Goal: Navigation & Orientation: Find specific page/section

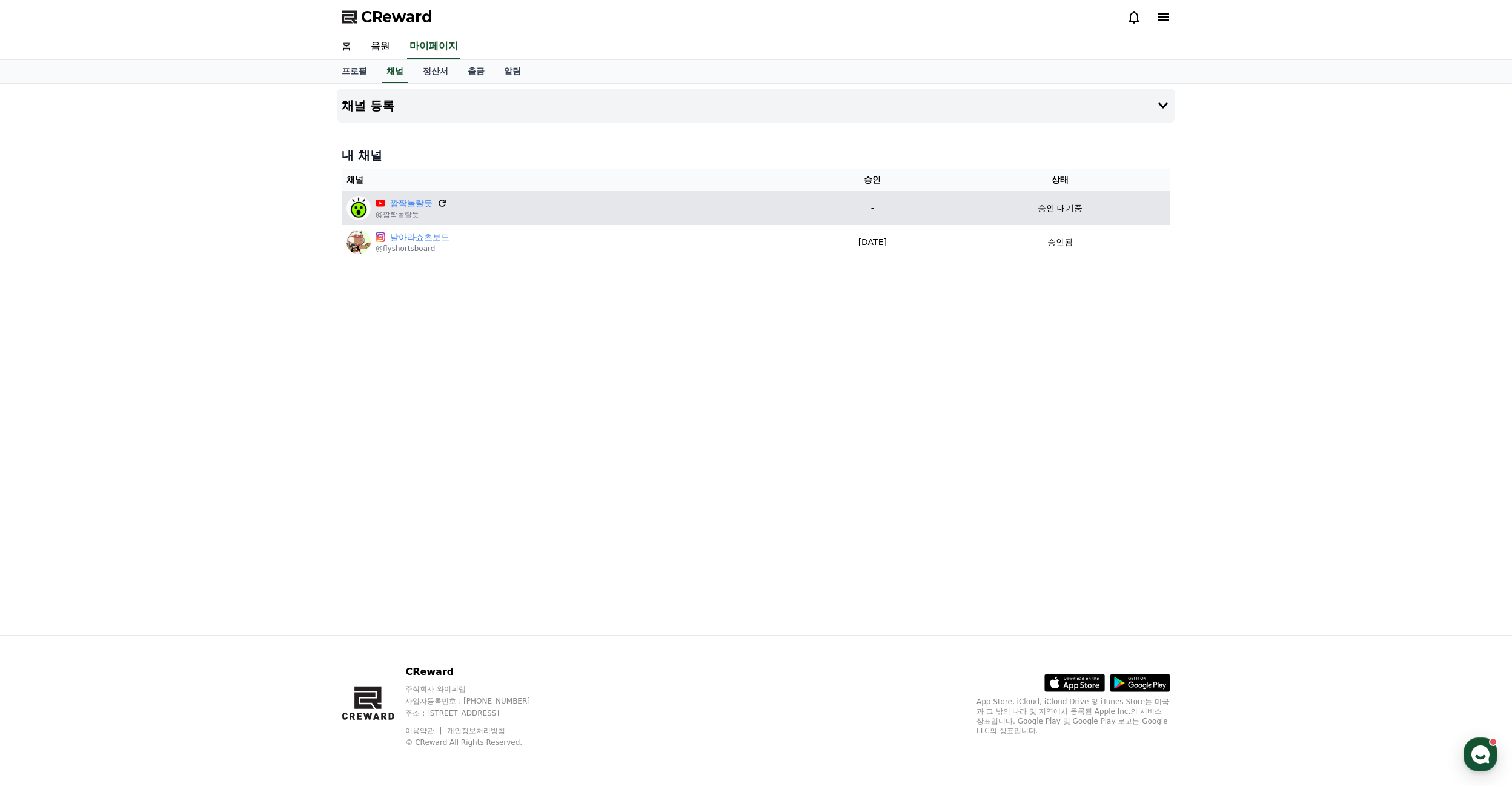
click at [445, 201] on icon at bounding box center [442, 203] width 7 height 7
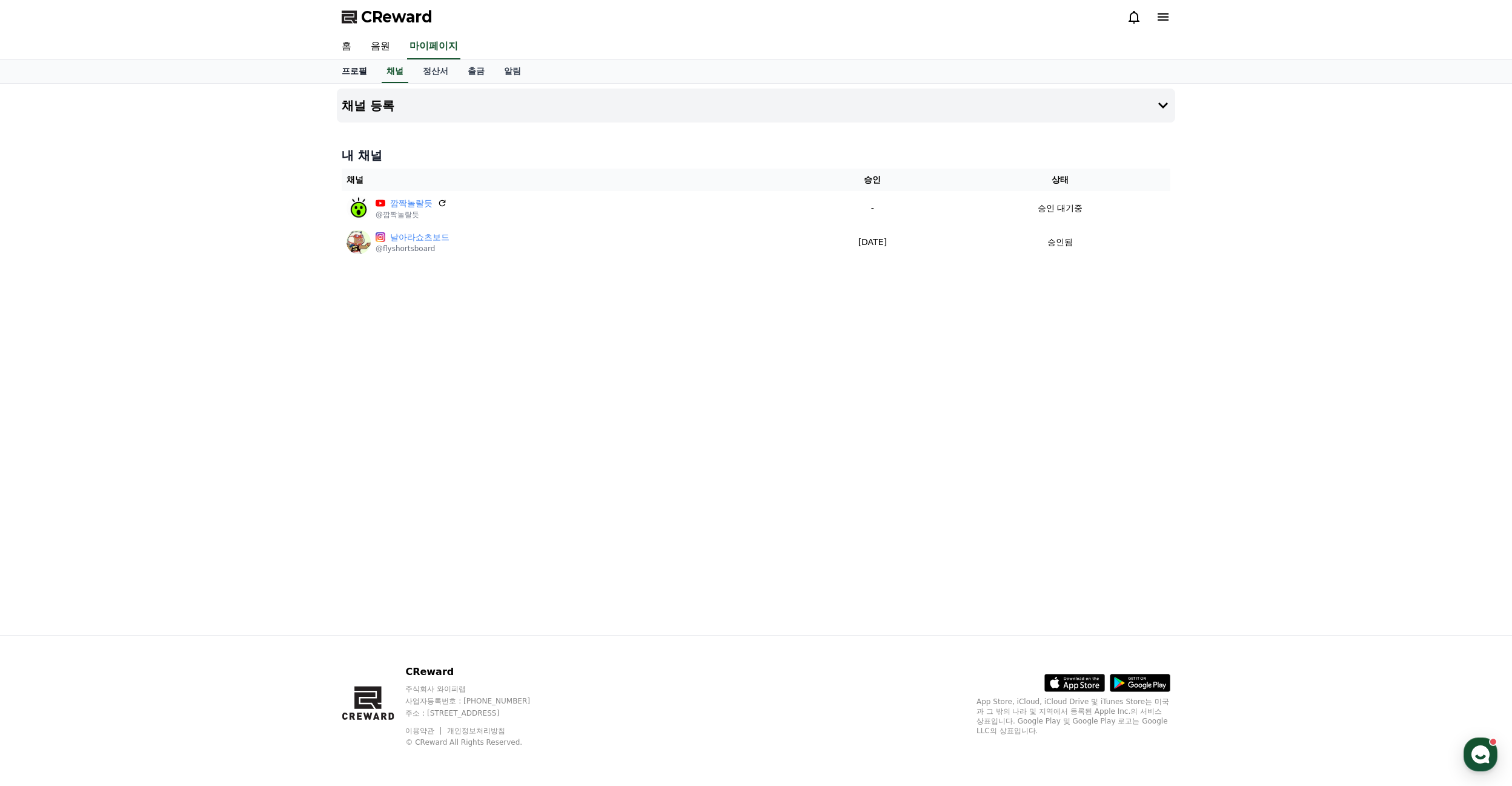
click at [356, 69] on link "프로필" at bounding box center [355, 72] width 45 height 23
select select "**********"
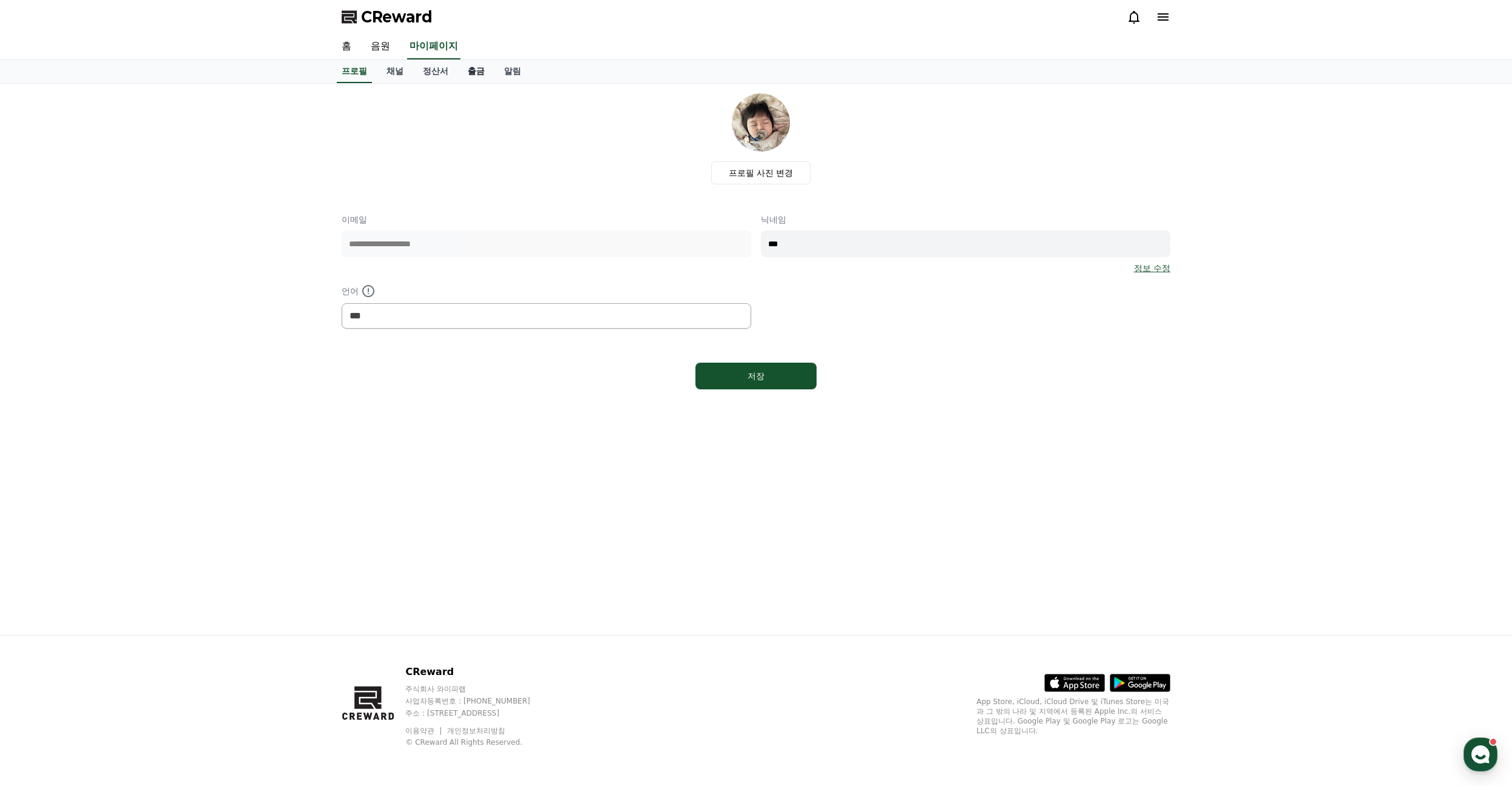
click at [478, 71] on link "출금" at bounding box center [476, 72] width 37 height 23
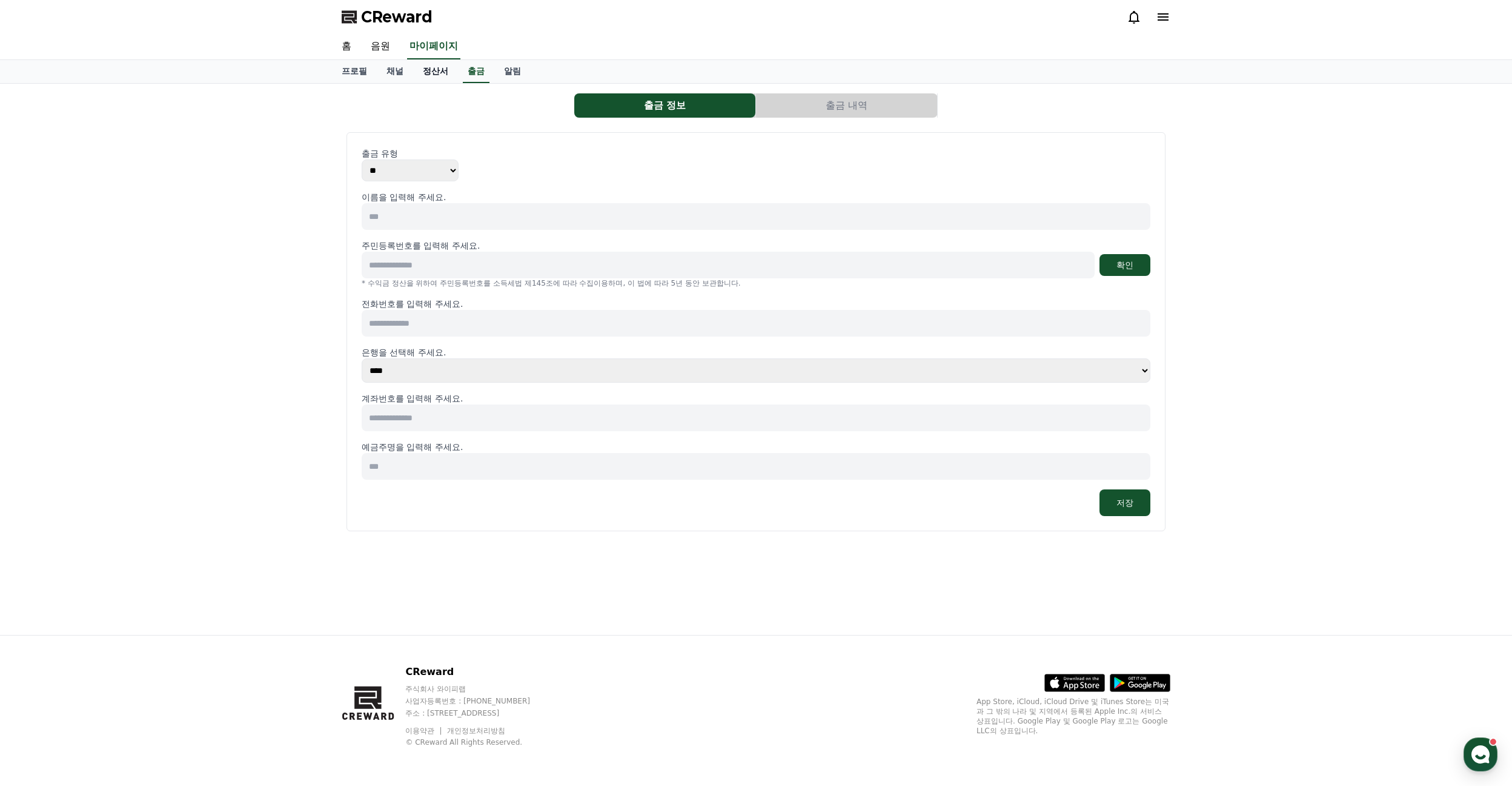
click at [431, 71] on link "정산서" at bounding box center [436, 72] width 45 height 23
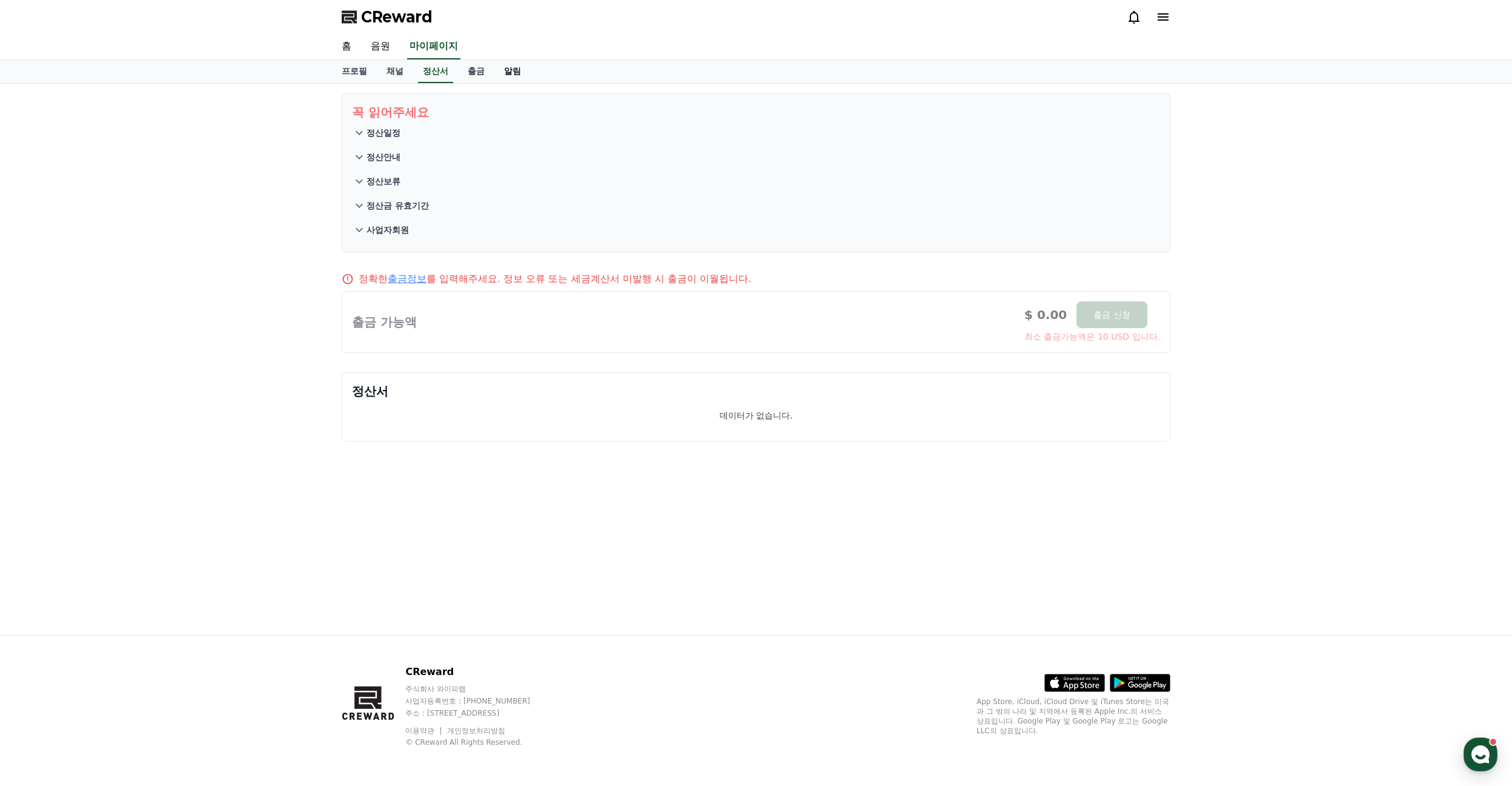
click at [512, 76] on link "알림" at bounding box center [512, 72] width 37 height 23
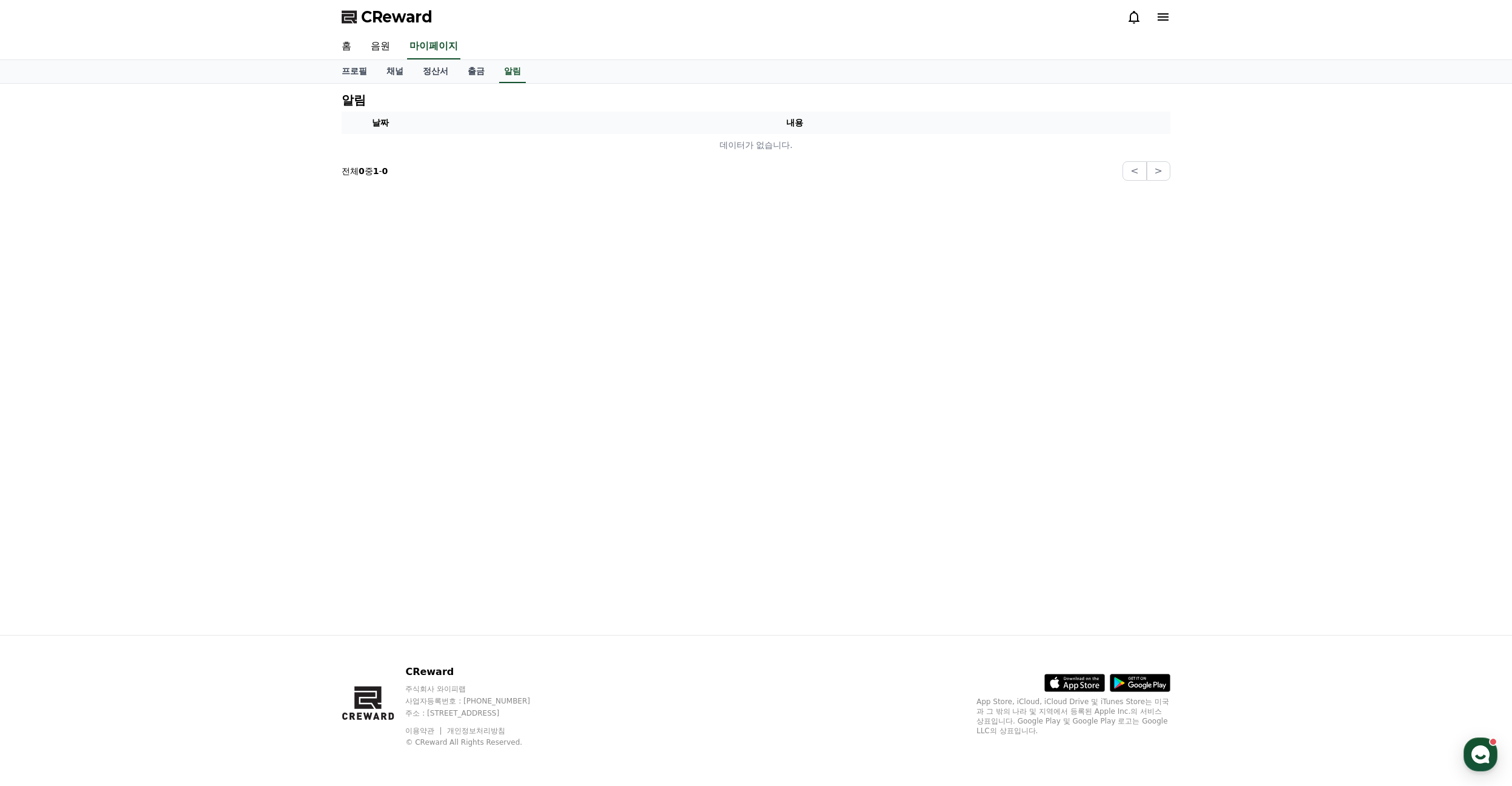
click at [390, 17] on span "CReward" at bounding box center [397, 16] width 72 height 19
